Goal: Information Seeking & Learning: Learn about a topic

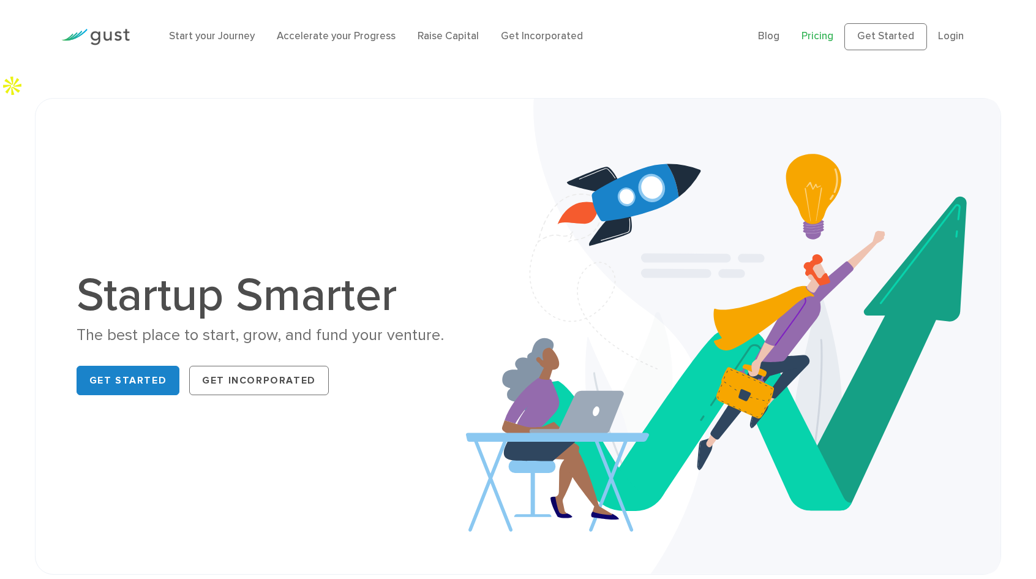
click at [802, 42] on link "Pricing" at bounding box center [818, 36] width 32 height 12
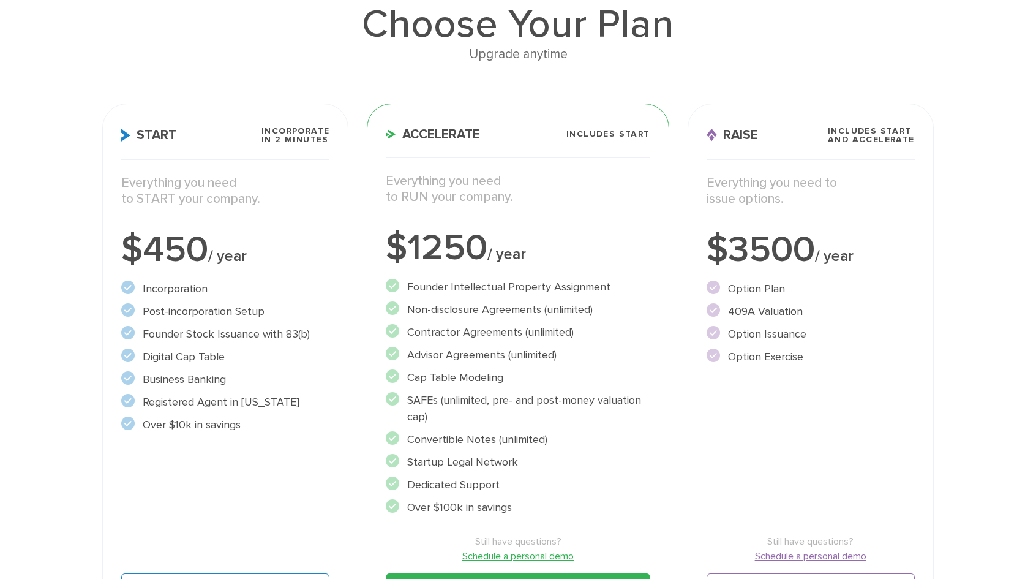
scroll to position [184, 0]
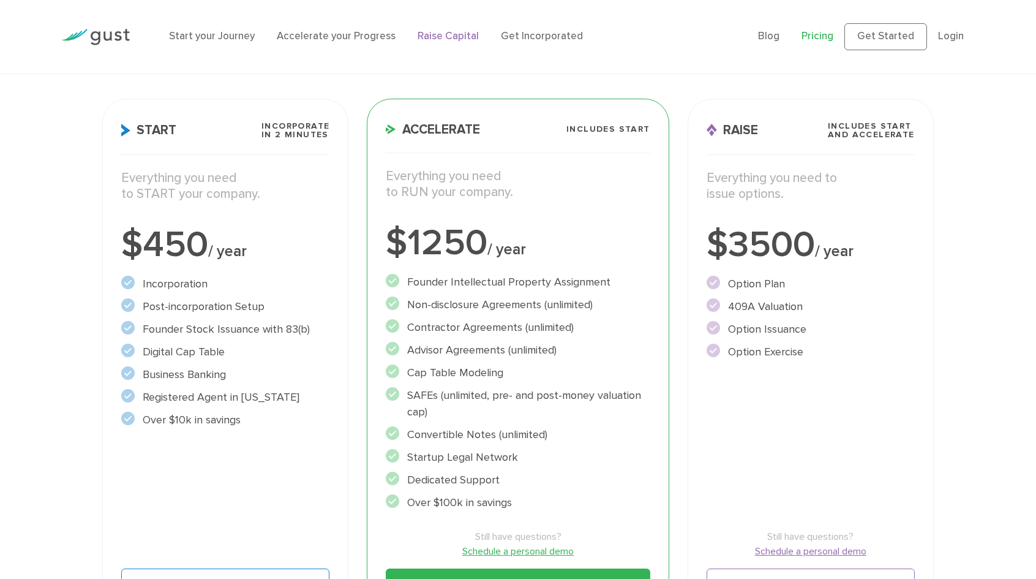
click at [478, 42] on link "Raise Capital" at bounding box center [448, 36] width 61 height 12
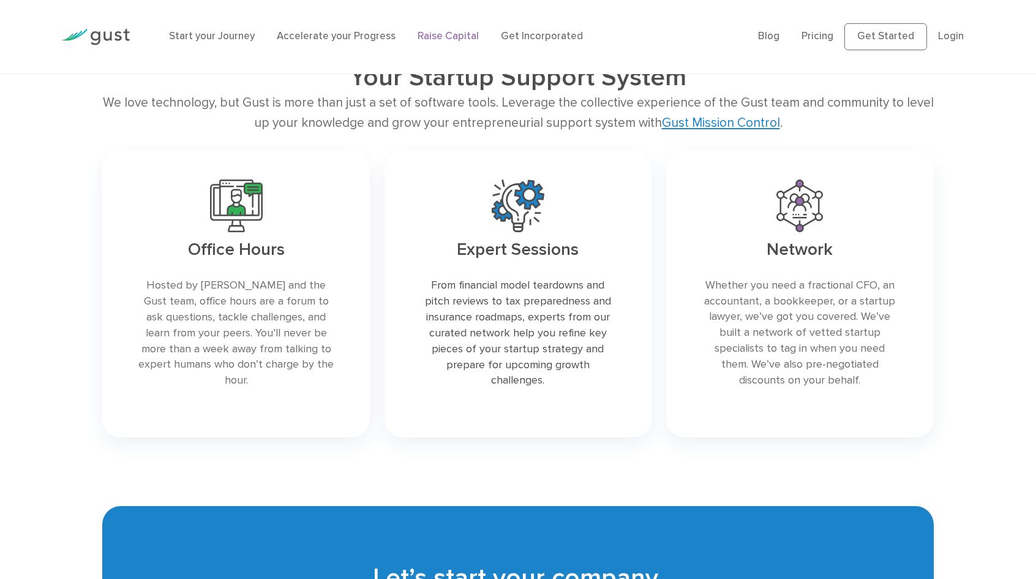
scroll to position [1776, 0]
